Goal: Task Accomplishment & Management: Manage account settings

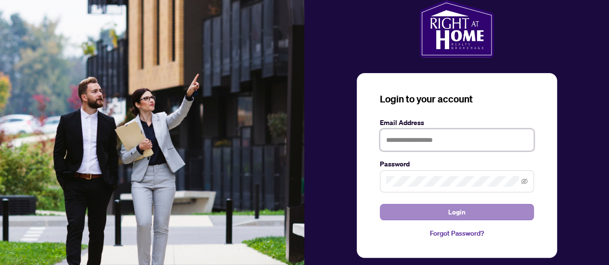
type input "**********"
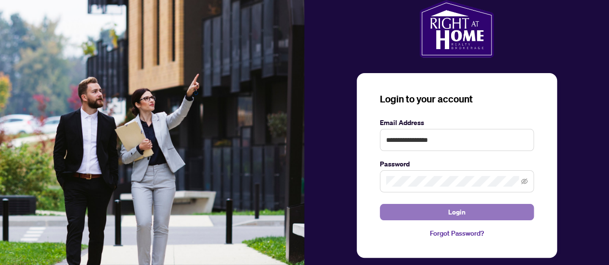
click at [479, 206] on button "Login" at bounding box center [457, 212] width 154 height 16
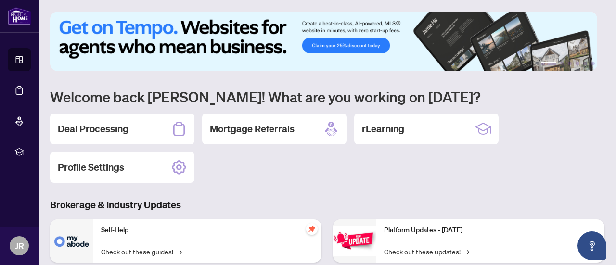
click at [93, 119] on div "Deal Processing" at bounding box center [122, 129] width 144 height 31
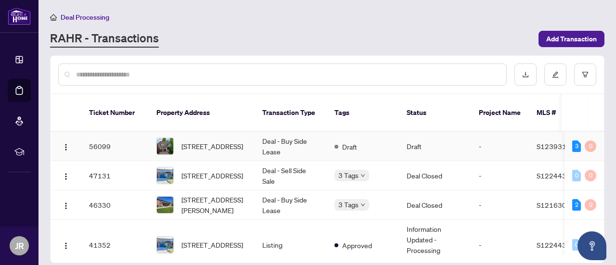
click at [249, 136] on td "[STREET_ADDRESS]" at bounding box center [202, 146] width 106 height 29
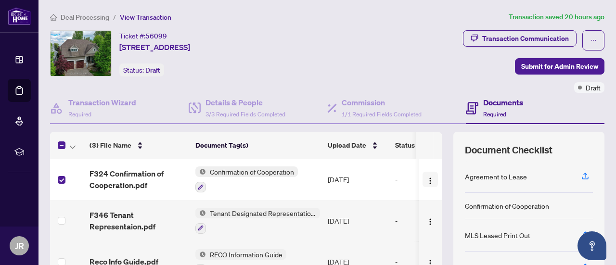
click at [426, 182] on img "button" at bounding box center [430, 181] width 8 height 8
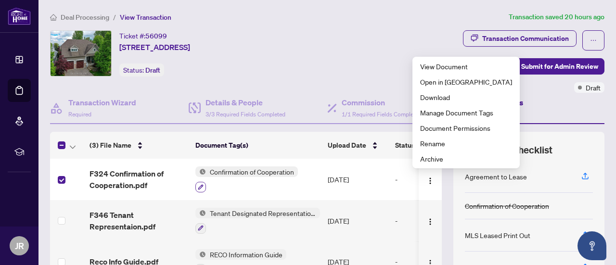
click at [197, 185] on button "button" at bounding box center [200, 187] width 11 height 11
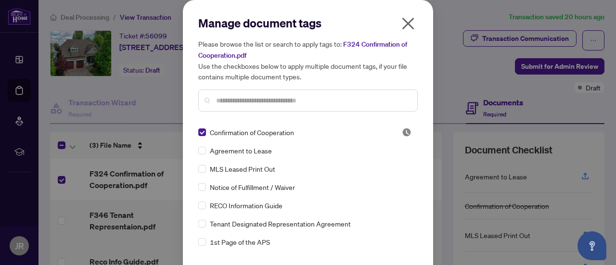
click at [400, 25] on icon "close" at bounding box center [407, 23] width 15 height 15
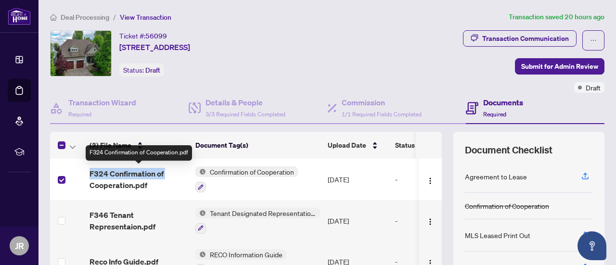
drag, startPoint x: 112, startPoint y: 177, endPoint x: 90, endPoint y: 178, distance: 21.2
click at [90, 178] on span "F324 Confirmation of Cooperation.pdf" at bounding box center [138, 179] width 98 height 23
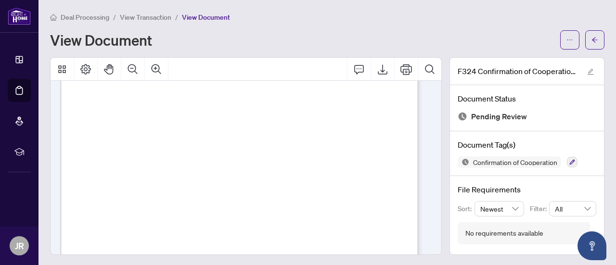
scroll to position [28, 0]
click at [88, 69] on icon "Page Layout" at bounding box center [86, 70] width 12 height 12
click at [59, 69] on icon "Thumbnails" at bounding box center [62, 69] width 8 height 8
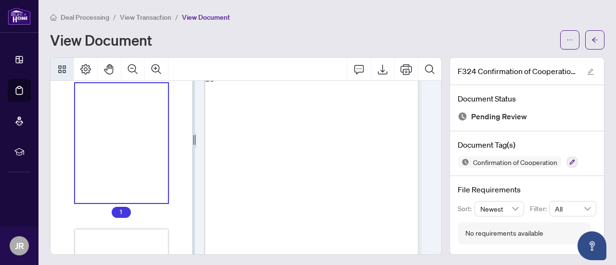
scroll to position [0, 0]
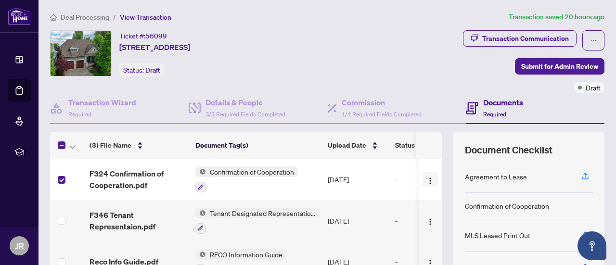
click at [426, 177] on img "button" at bounding box center [430, 181] width 8 height 8
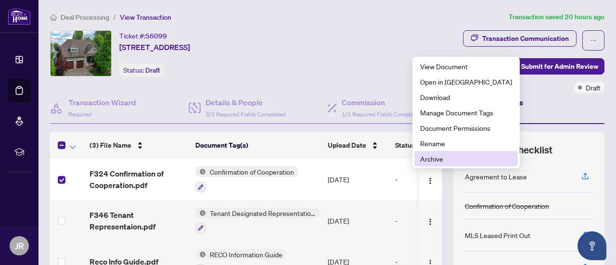
click at [448, 157] on span "Archive" at bounding box center [466, 158] width 92 height 11
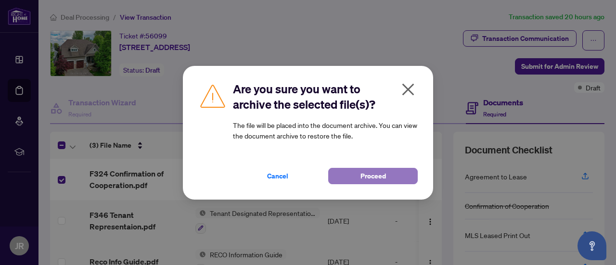
click at [355, 179] on button "Proceed" at bounding box center [372, 176] width 89 height 16
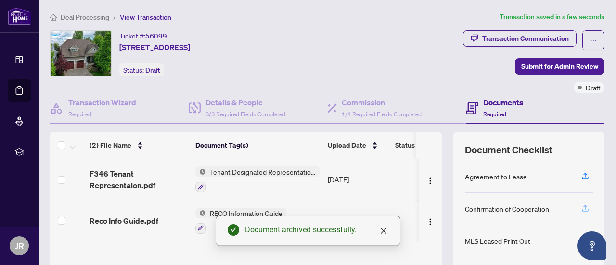
click at [581, 206] on icon "button" at bounding box center [585, 208] width 9 height 9
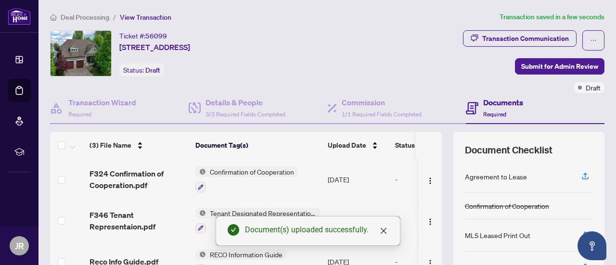
click at [388, 236] on div "Document(s) uploaded successfully." at bounding box center [308, 231] width 185 height 30
click at [388, 236] on link "Close" at bounding box center [383, 231] width 11 height 11
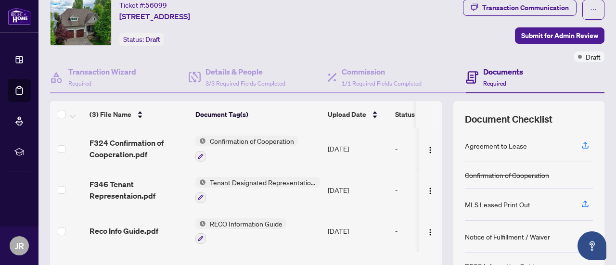
scroll to position [8, 0]
